Goal: Transaction & Acquisition: Purchase product/service

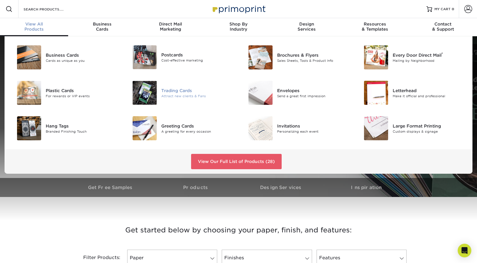
click at [166, 93] on div "Trading Cards" at bounding box center [197, 90] width 73 height 6
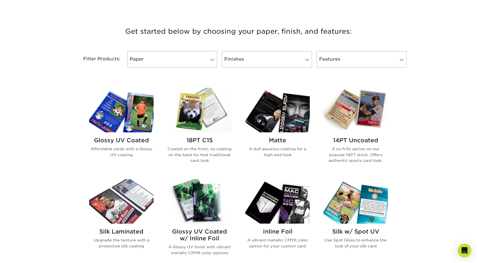
scroll to position [200, 0]
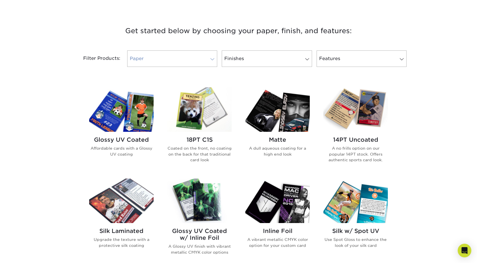
click at [212, 59] on span at bounding box center [212, 59] width 8 height 5
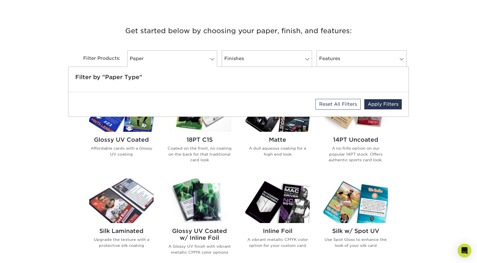
click at [41, 103] on div "Get started below by choosing your paper, finish, and features: Filtered Matche…" at bounding box center [238, 223] width 477 height 424
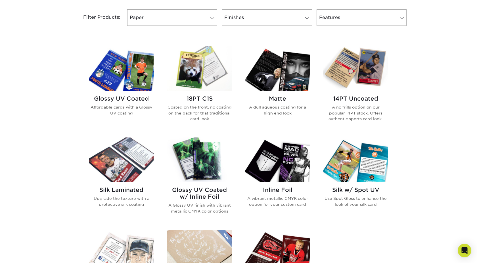
scroll to position [278, 0]
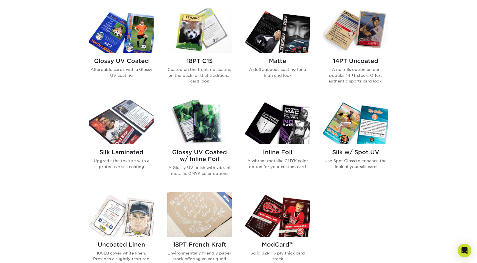
click at [119, 62] on h2 "Glossy UV Coated" at bounding box center [121, 61] width 64 height 7
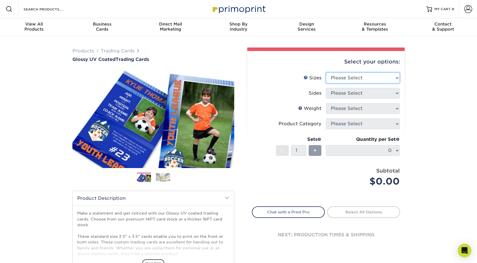
click at [371, 78] on select "Please Select 2.5" x 3.5"" at bounding box center [363, 78] width 74 height 11
select select "2.50x3.50"
click at [326, 73] on select "Please Select 2.5" x 3.5"" at bounding box center [363, 78] width 74 height 11
click at [375, 93] on select "Please Select Print Both Sides Print Front Only" at bounding box center [363, 93] width 74 height 11
select select "13abbda7-1d64-4f25-8bb2-c179b224825d"
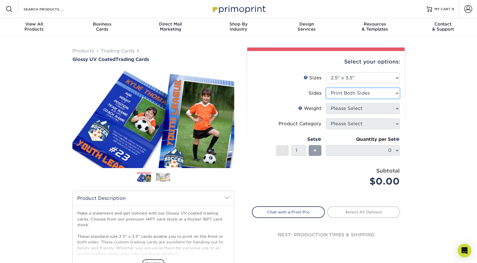
click at [326, 88] on select "Please Select Print Both Sides Print Front Only" at bounding box center [363, 93] width 74 height 11
click at [377, 110] on select "Please Select 16PT 14PT 18PT C1S" at bounding box center [363, 108] width 74 height 11
select select "16PT"
click at [326, 103] on select "Please Select 16PT 14PT 18PT C1S" at bounding box center [363, 108] width 74 height 11
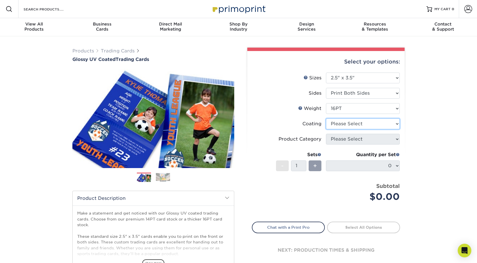
click at [381, 124] on select at bounding box center [363, 124] width 74 height 11
select select "ae367451-b2b8-45df-a344-0f05b6a12993"
click at [326, 119] on select at bounding box center [363, 124] width 74 height 11
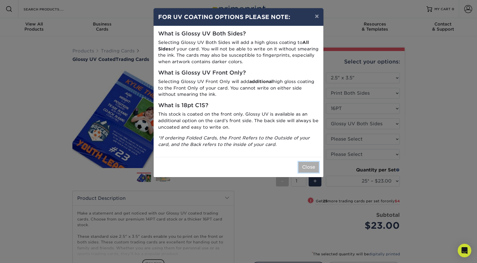
click at [304, 167] on button "Close" at bounding box center [308, 167] width 20 height 11
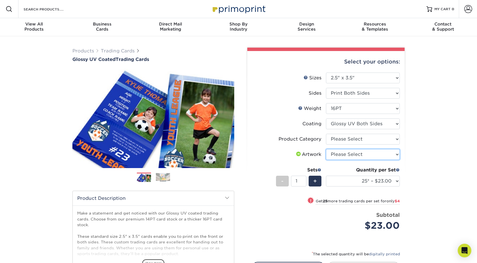
click at [368, 152] on select "Please Select I will upload files I need a design - $100" at bounding box center [363, 154] width 74 height 11
select select "upload"
click at [326, 149] on select "Please Select I will upload files I need a design - $100" at bounding box center [363, 154] width 74 height 11
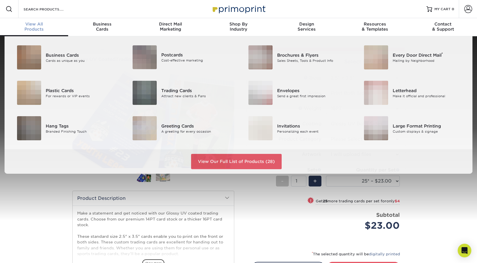
click at [41, 25] on span "View All" at bounding box center [34, 24] width 68 height 5
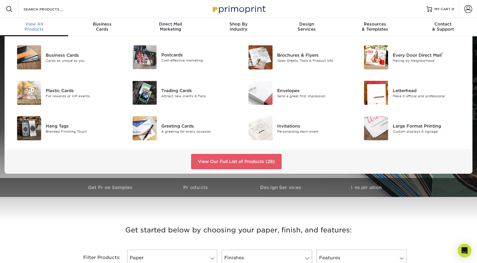
click at [45, 26] on span "View All" at bounding box center [34, 24] width 68 height 5
click at [168, 91] on div "Trading Cards" at bounding box center [197, 90] width 73 height 6
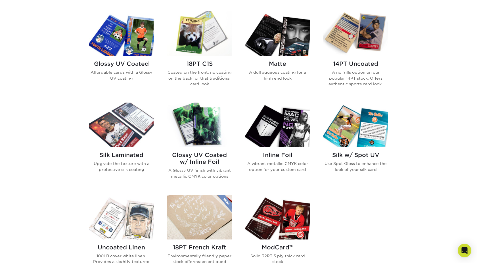
scroll to position [277, 0]
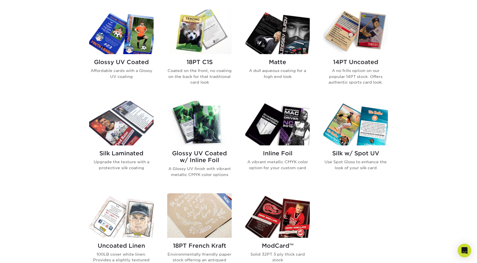
click at [210, 154] on h2 "Glossy UV Coated w/ Inline Foil" at bounding box center [199, 157] width 64 height 14
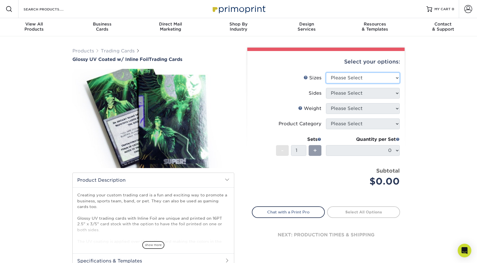
click at [386, 78] on select "Please Select 2.5" x 3.5"" at bounding box center [363, 78] width 74 height 11
select select "2.50x3.50"
click at [326, 73] on select "Please Select 2.5" x 3.5"" at bounding box center [363, 78] width 74 height 11
click at [384, 96] on select "Please Select Print Both Sides - Foil Back Only Print Both Sides - Foil Both Si…" at bounding box center [363, 93] width 74 height 11
select select "a75ac2f1-9911-48d6-841d-245b5ac08f27"
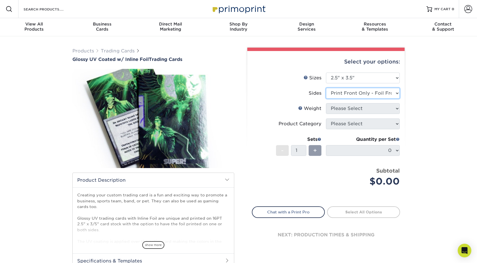
click at [326, 88] on select "Please Select Print Both Sides - Foil Back Only Print Both Sides - Foil Both Si…" at bounding box center [363, 93] width 74 height 11
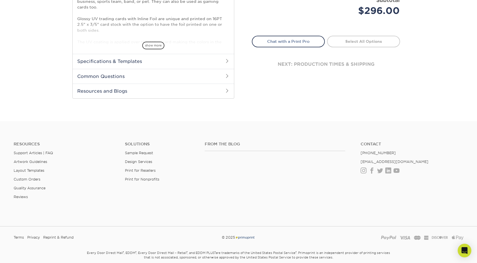
scroll to position [224, 0]
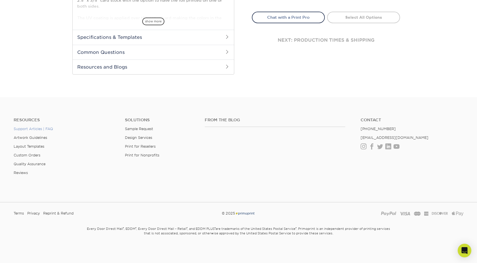
click at [30, 129] on link "Support Articles | FAQ" at bounding box center [33, 129] width 39 height 4
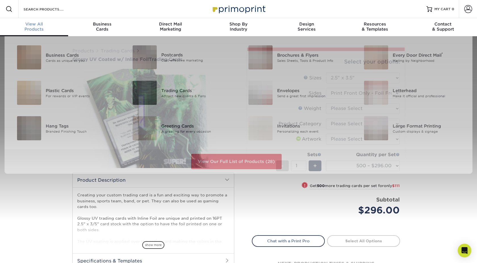
click at [37, 26] on span "View All" at bounding box center [34, 24] width 68 height 5
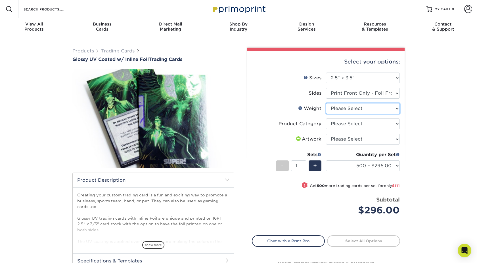
click at [371, 108] on select "Please Select 16PT" at bounding box center [363, 108] width 74 height 11
select select "16PT"
click at [326, 103] on select "Please Select 16PT" at bounding box center [363, 108] width 74 height 11
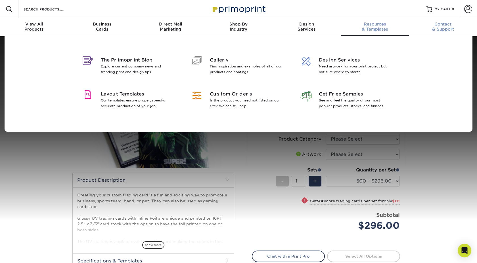
click at [439, 28] on div "Contact & Support" at bounding box center [443, 27] width 68 height 10
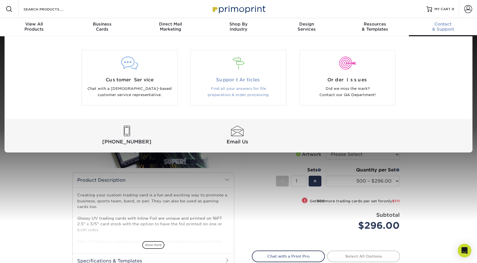
click at [242, 80] on span "Support Articles" at bounding box center [238, 80] width 87 height 7
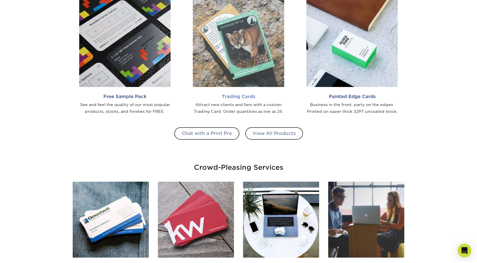
scroll to position [540, 0]
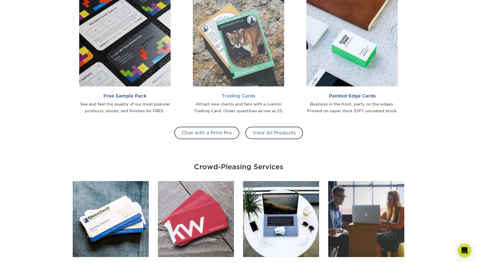
click at [243, 102] on div "Attract new clients and fans with a custom Trading Card. Order quantities as lo…" at bounding box center [238, 108] width 91 height 14
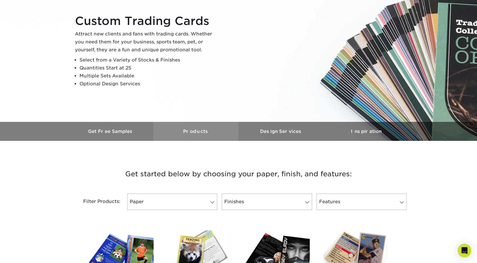
scroll to position [97, 0]
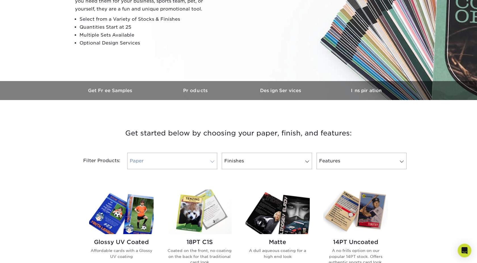
click at [207, 160] on link "Paper" at bounding box center [172, 161] width 90 height 16
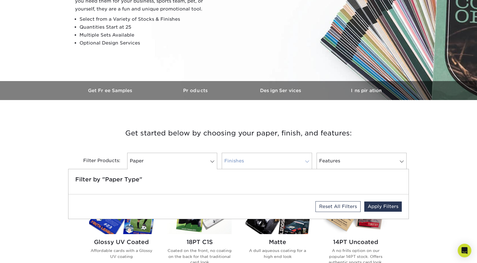
click at [262, 166] on link "Finishes" at bounding box center [267, 161] width 90 height 16
click at [274, 145] on h3 "Get started below by choosing your paper, finish, and features:" at bounding box center [238, 134] width 332 height 26
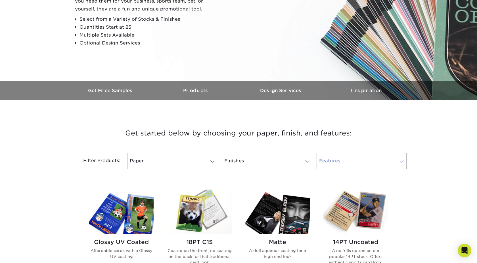
click at [335, 166] on link "Features" at bounding box center [362, 161] width 90 height 16
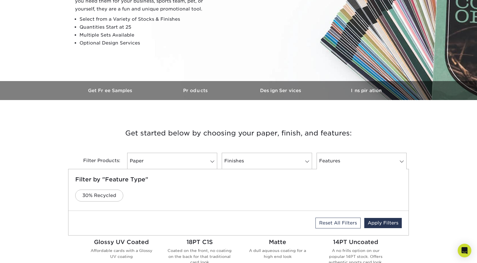
click at [290, 125] on h3 "Get started below by choosing your paper, finish, and features:" at bounding box center [238, 134] width 332 height 26
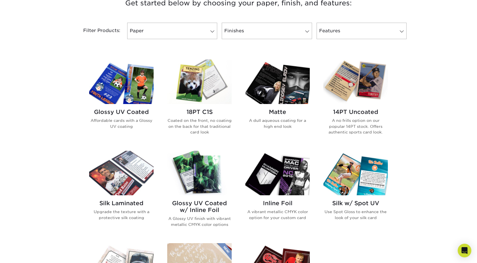
scroll to position [212, 0]
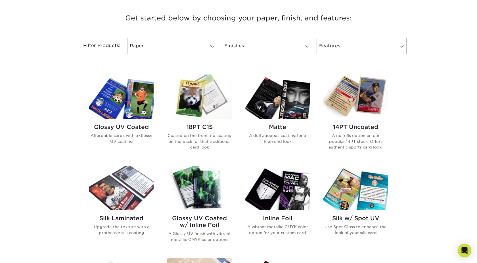
click at [280, 128] on h2 "Matte" at bounding box center [277, 127] width 64 height 7
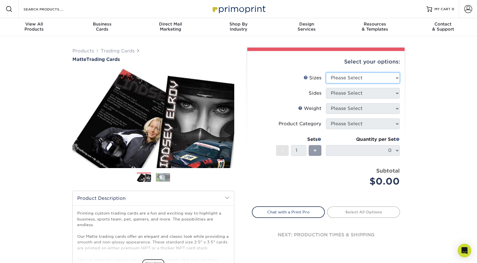
click at [357, 78] on select "Please Select 2.5" x 3.5"" at bounding box center [363, 78] width 74 height 11
select select "2.50x3.50"
click at [326, 73] on select "Please Select 2.5" x 3.5"" at bounding box center [363, 78] width 74 height 11
click at [358, 97] on select "Please Select" at bounding box center [363, 93] width 74 height 11
select select "13abbda7-1d64-4f25-8bb2-c179b224825d"
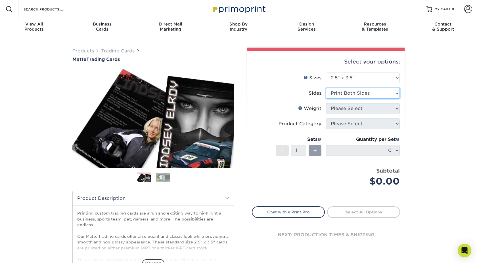
click at [326, 88] on select "Please Select Print Both Sides Print Front Only" at bounding box center [363, 93] width 74 height 11
click at [366, 107] on select "Please Select 16PT 14PT" at bounding box center [363, 108] width 74 height 11
select select "16PT"
click at [326, 103] on select "Please Select 16PT 14PT" at bounding box center [363, 108] width 74 height 11
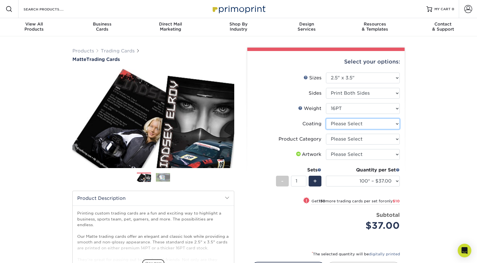
click at [369, 123] on select at bounding box center [363, 124] width 74 height 11
select select "121bb7b5-3b4d-429f-bd8d-bbf80e953313"
click at [326, 119] on select at bounding box center [363, 124] width 74 height 11
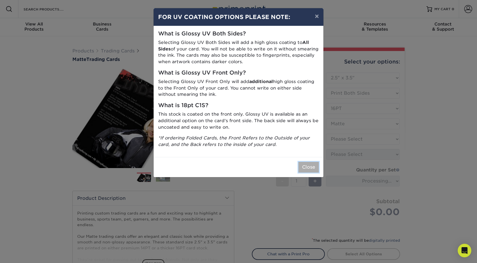
click at [307, 168] on button "Close" at bounding box center [308, 167] width 20 height 11
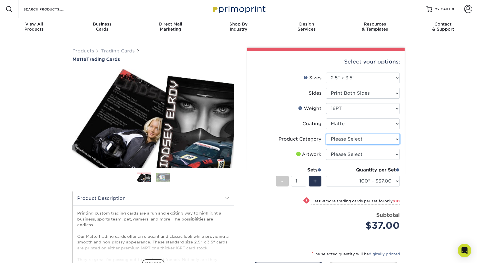
click at [377, 137] on select "Please Select Trading Cards" at bounding box center [363, 139] width 74 height 11
select select "c2f9bce9-36c2-409d-b101-c29d9d031e18"
click at [326, 134] on select "Please Select Trading Cards" at bounding box center [363, 139] width 74 height 11
click at [394, 180] on select "100* – $37.00 250* – $47.00 500* – $58.00 1000 – $71.00 2500 – $141.00 5000 – $…" at bounding box center [363, 181] width 74 height 11
click at [387, 155] on select "Please Select I will upload files I need a design - $100" at bounding box center [363, 154] width 74 height 11
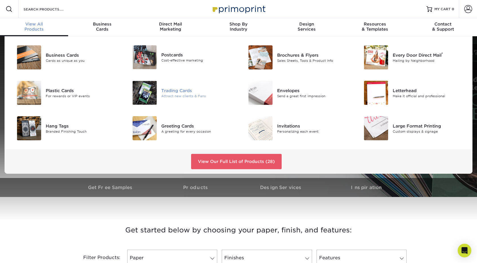
click at [181, 91] on div "Trading Cards" at bounding box center [197, 90] width 73 height 6
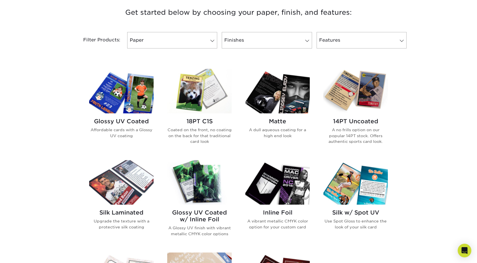
scroll to position [219, 0]
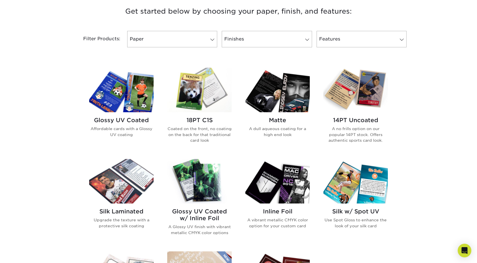
click at [123, 103] on img at bounding box center [121, 90] width 64 height 45
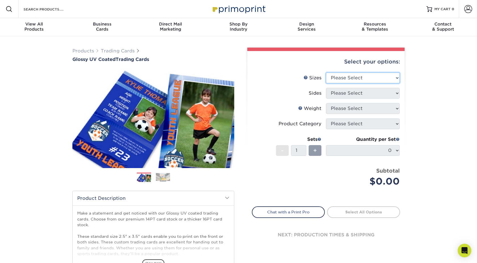
click at [368, 78] on select "Please Select 2.5" x 3.5"" at bounding box center [363, 78] width 74 height 11
select select "2.50x3.50"
click at [326, 73] on select "Please Select 2.5" x 3.5"" at bounding box center [363, 78] width 74 height 11
click at [368, 92] on select "Please Select" at bounding box center [363, 93] width 74 height 11
select select "13abbda7-1d64-4f25-8bb2-c179b224825d"
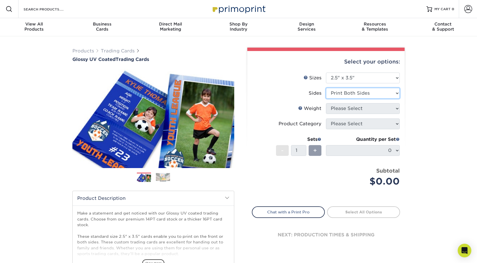
click at [326, 88] on select "Please Select Print Both Sides Print Front Only" at bounding box center [363, 93] width 74 height 11
click at [371, 109] on select "Please Select 16PT 14PT 18PT C1S" at bounding box center [363, 108] width 74 height 11
select select "18PTC1S"
click at [326, 103] on select "Please Select 16PT 14PT 18PT C1S" at bounding box center [363, 108] width 74 height 11
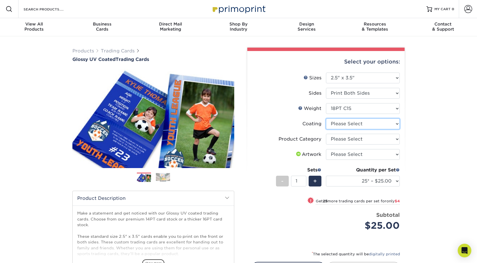
click at [379, 125] on select at bounding box center [363, 124] width 74 height 11
select select "1e8116af-acfc-44b1-83dc-8181aa338834"
click at [326, 119] on select at bounding box center [363, 124] width 74 height 11
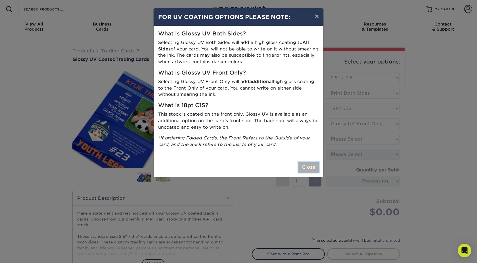
click at [307, 168] on button "Close" at bounding box center [308, 167] width 20 height 11
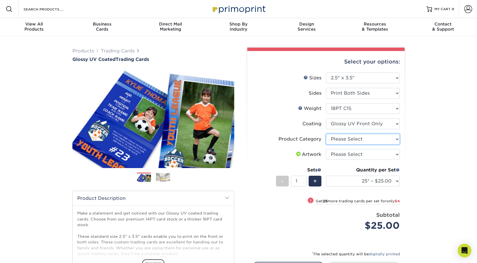
click at [370, 137] on select "Please Select Trading Cards" at bounding box center [363, 139] width 74 height 11
select select "c2f9bce9-36c2-409d-b101-c29d9d031e18"
click at [326, 134] on select "Please Select Trading Cards" at bounding box center [363, 139] width 74 height 11
click at [373, 155] on select "Please Select I will upload files I need a design - $100" at bounding box center [363, 154] width 74 height 11
select select "upload"
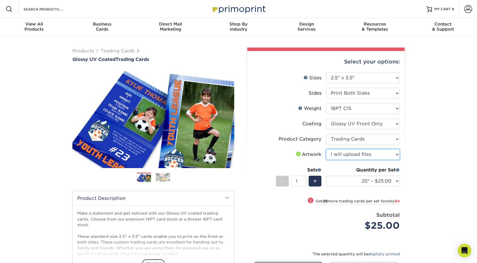
click at [326, 149] on select "Please Select I will upload files I need a design - $100" at bounding box center [363, 154] width 74 height 11
click at [423, 156] on div "Products Trading Cards Glossy UV Coated Trading Cards Previous Next /" at bounding box center [238, 187] width 477 height 303
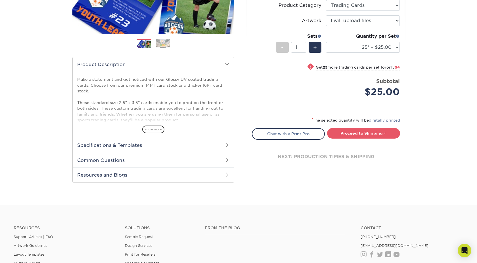
scroll to position [135, 0]
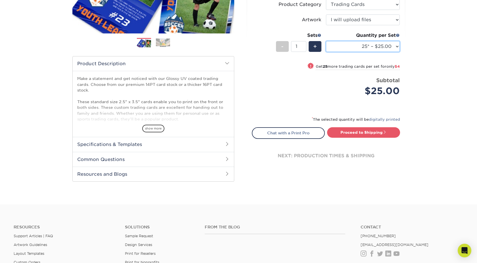
click at [396, 44] on select "25* – $25.00 50* – $29.00 75* – $37.00 100* – $41.00 250* – $48.00 500 – $58.00…" at bounding box center [363, 46] width 74 height 11
click at [151, 128] on span "show more" at bounding box center [153, 129] width 22 height 8
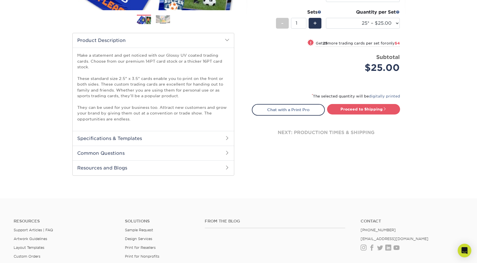
scroll to position [159, 0]
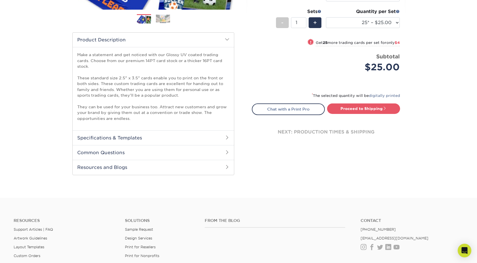
click at [212, 137] on h2 "Specifications & Templates" at bounding box center [153, 138] width 161 height 15
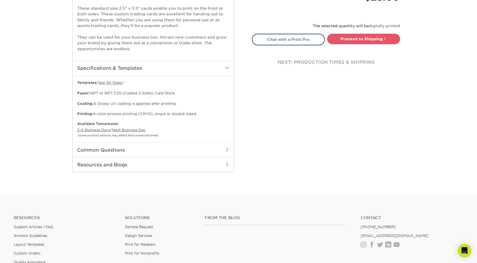
scroll to position [234, 0]
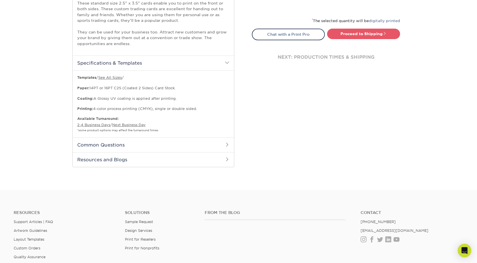
click at [216, 146] on h2 "Common Questions" at bounding box center [153, 145] width 161 height 15
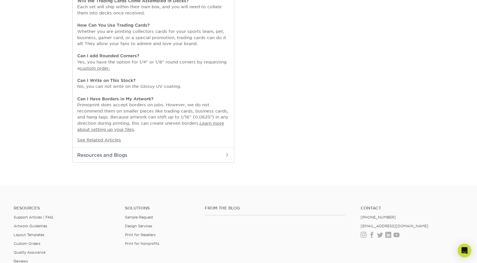
scroll to position [394, 0]
click at [221, 156] on h2 "Resources and Blogs" at bounding box center [153, 154] width 161 height 15
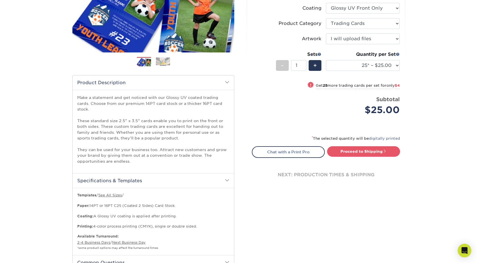
scroll to position [0, 0]
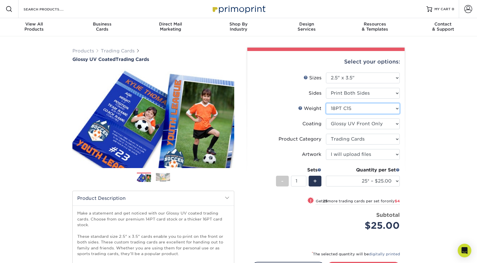
click at [351, 108] on select "Please Select 16PT 14PT 18PT C1S" at bounding box center [363, 108] width 74 height 11
select select "14PT"
click at [326, 103] on select "Please Select 16PT 14PT 18PT C1S" at bounding box center [363, 108] width 74 height 11
select select "-1"
select select
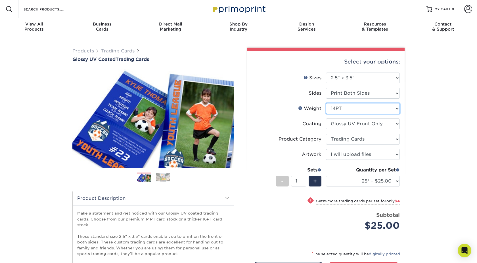
select select "-1"
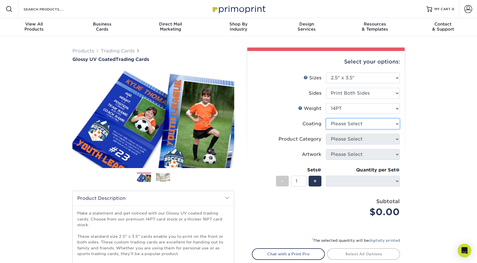
click at [345, 129] on select at bounding box center [363, 124] width 74 height 11
select select "1e8116af-acfc-44b1-83dc-8181aa338834"
click at [326, 119] on select at bounding box center [363, 124] width 74 height 11
select select "-1"
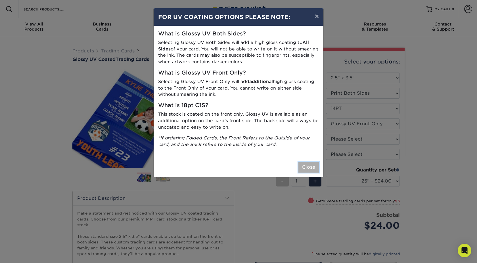
click at [315, 169] on button "Close" at bounding box center [308, 167] width 20 height 11
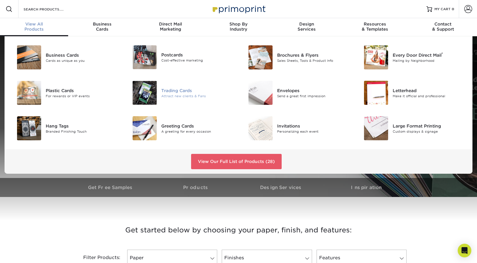
click at [177, 93] on div "Trading Cards" at bounding box center [197, 90] width 73 height 6
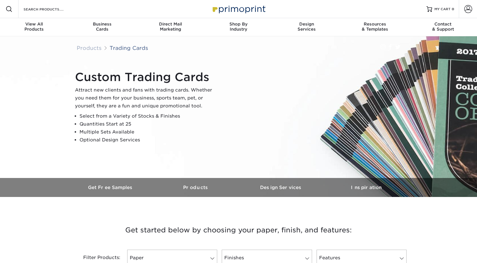
click at [177, 93] on p "Attract new clients and fans with trading cards. Whether you need them for your…" at bounding box center [146, 98] width 142 height 24
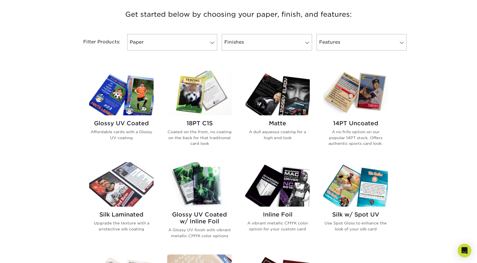
scroll to position [191, 0]
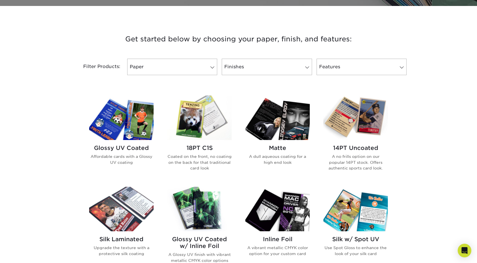
click at [363, 149] on h2 "14PT Uncoated" at bounding box center [355, 148] width 64 height 7
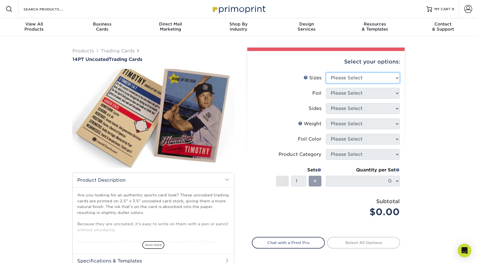
click at [355, 79] on select "Please Select 2.5" x 3.5"" at bounding box center [363, 78] width 74 height 11
select select "2.50x3.50"
click at [326, 73] on select "Please Select 2.5" x 3.5"" at bounding box center [363, 78] width 74 height 11
click at [356, 93] on select "Please Select Yes No" at bounding box center [363, 93] width 74 height 11
select select "0"
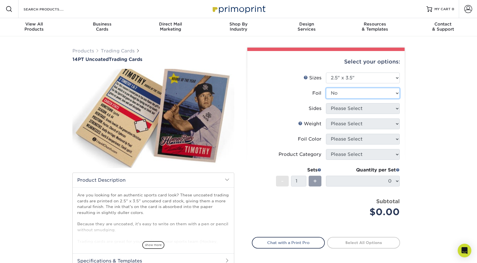
click at [326, 88] on select "Please Select Yes No" at bounding box center [363, 93] width 74 height 11
click at [363, 109] on select "Please Select Print Both Sides Print Front Only" at bounding box center [363, 108] width 74 height 11
select select "13abbda7-1d64-4f25-8bb2-c179b224825d"
click at [326, 103] on select "Please Select Print Both Sides Print Front Only" at bounding box center [363, 108] width 74 height 11
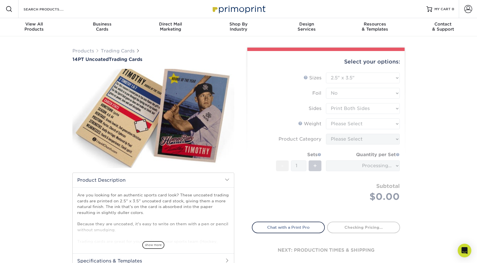
click at [367, 122] on form "Sizes Help Sizes Please Select 2.5" x 3.5" Foil Please Select Yes No -" at bounding box center [326, 144] width 148 height 143
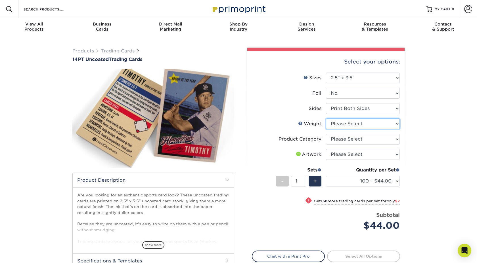
click at [367, 122] on select "Please Select 14PT Uncoated" at bounding box center [363, 124] width 74 height 11
select select "14PT Uncoated"
click at [326, 119] on select "Please Select 14PT Uncoated" at bounding box center [363, 124] width 74 height 11
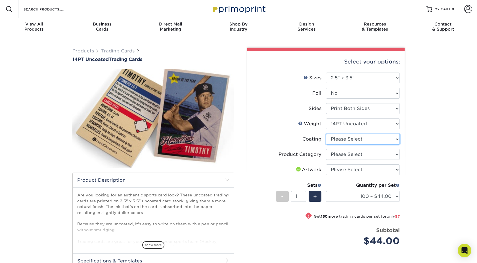
click at [370, 140] on select at bounding box center [363, 139] width 74 height 11
select select "3e7618de-abca-4bda-9f97-8b9129e913d8"
click at [326, 134] on select at bounding box center [363, 139] width 74 height 11
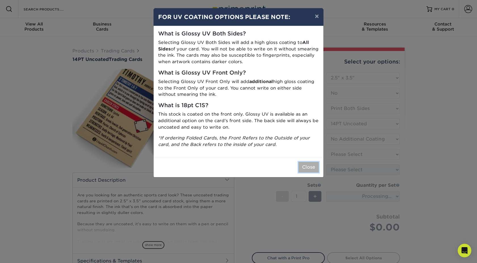
click at [304, 166] on button "Close" at bounding box center [308, 167] width 20 height 11
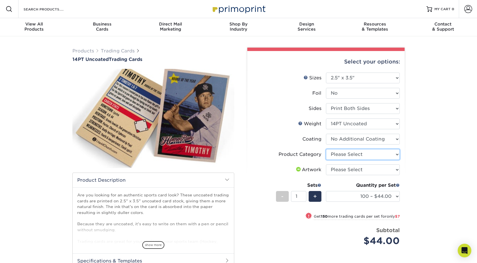
click at [367, 153] on select "Please Select Trading Cards" at bounding box center [363, 154] width 74 height 11
select select "c2f9bce9-36c2-409d-b101-c29d9d031e18"
click at [326, 149] on select "Please Select Trading Cards" at bounding box center [363, 154] width 74 height 11
click at [368, 169] on select "Please Select I will upload files I need a design - $100" at bounding box center [363, 170] width 74 height 11
select select "upload"
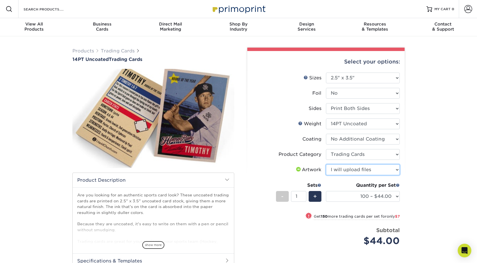
click at [326, 165] on select "Please Select I will upload files I need a design - $100" at bounding box center [363, 170] width 74 height 11
click at [389, 194] on select "100 – $44.00 250 – $51.00 500 – $54.00 1000 – $78.00 2500 – $148.00 5000 – $198…" at bounding box center [363, 196] width 74 height 11
